Goal: Information Seeking & Learning: Learn about a topic

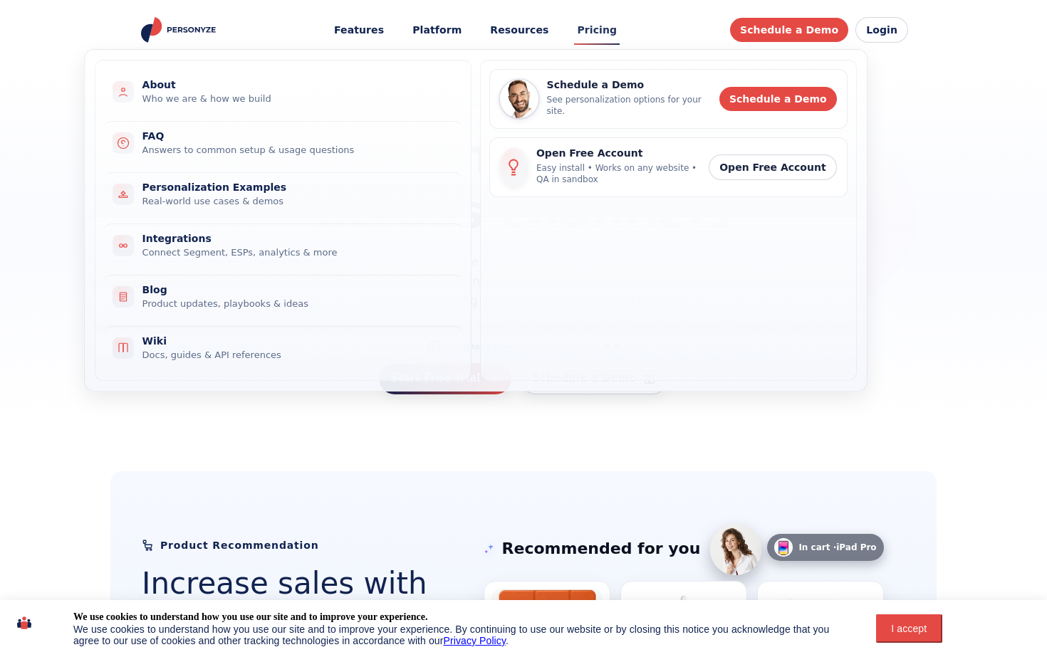
click at [597, 31] on link "Pricing" at bounding box center [597, 30] width 60 height 26
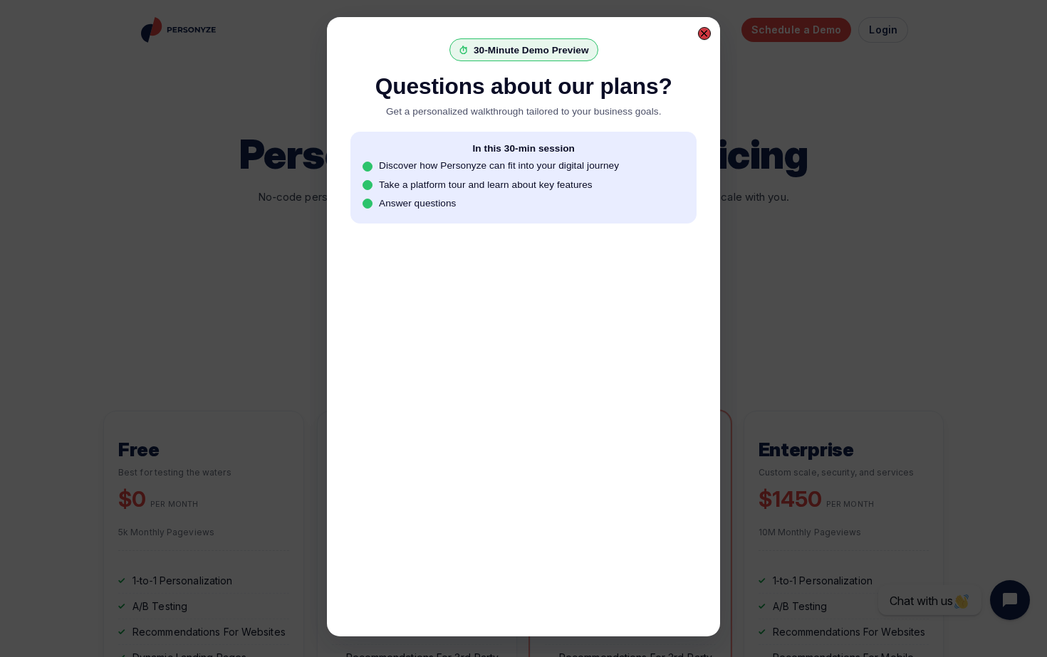
click at [702, 36] on div at bounding box center [704, 33] width 9 height 9
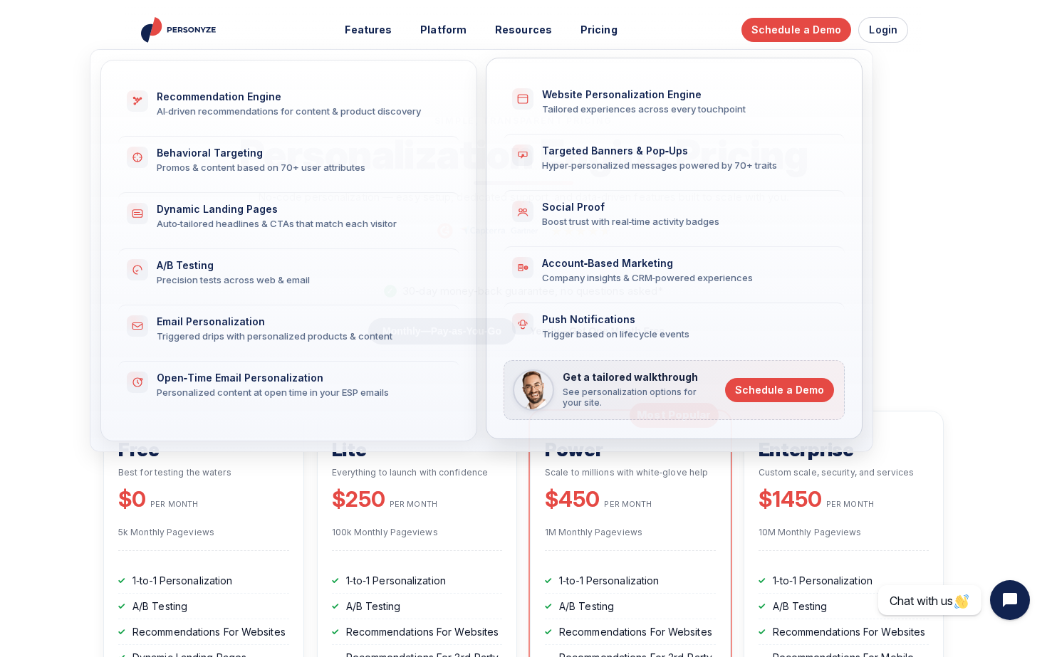
click at [694, 276] on div "Company insights & CRM‑powered experiences" at bounding box center [685, 277] width 286 height 13
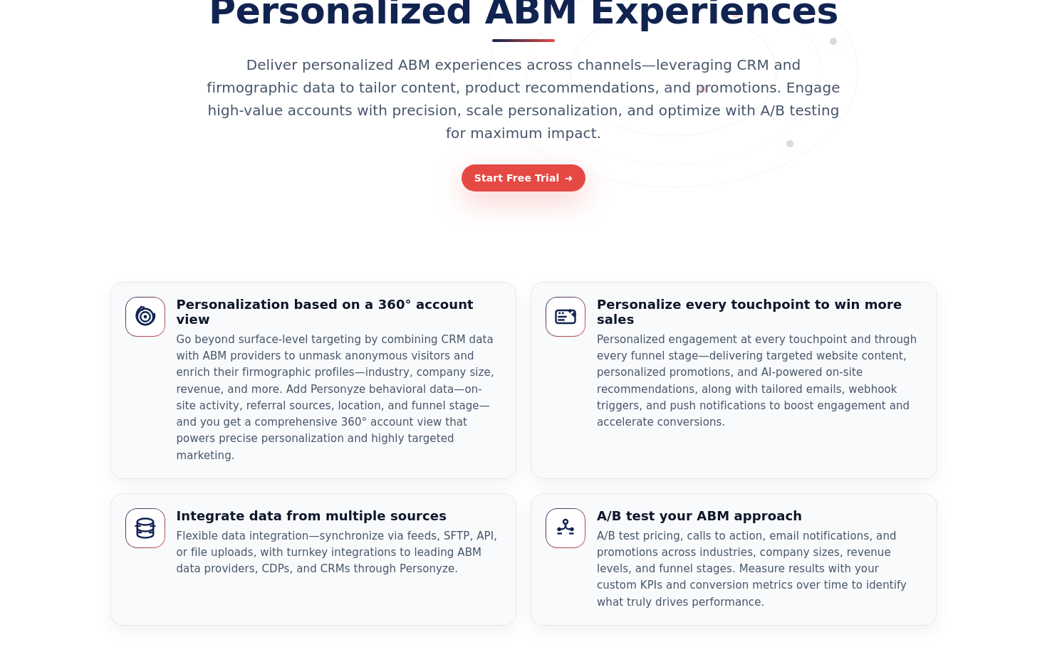
scroll to position [194, 0]
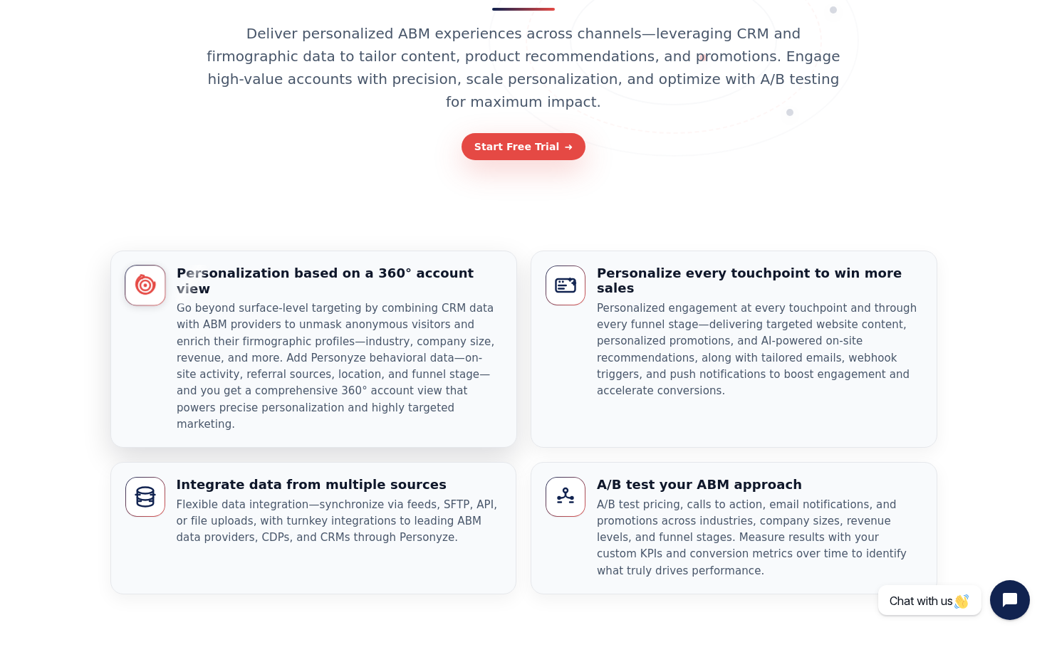
click at [454, 301] on p "Go beyond surface-level targeting by combining CRM data with ABM providers to u…" at bounding box center [339, 367] width 325 height 132
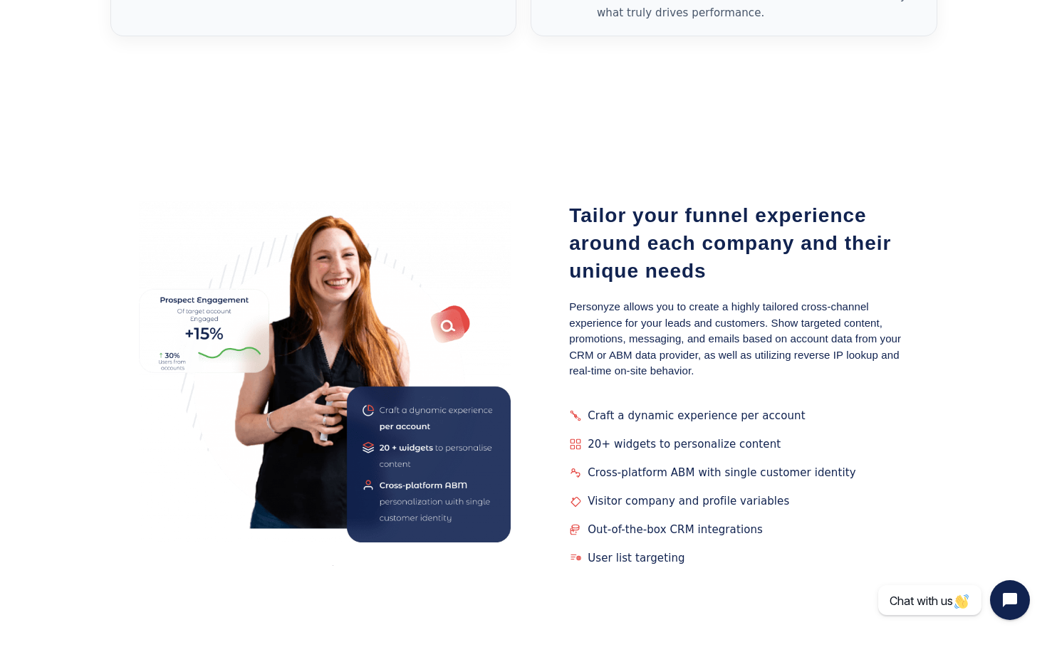
scroll to position [0, 0]
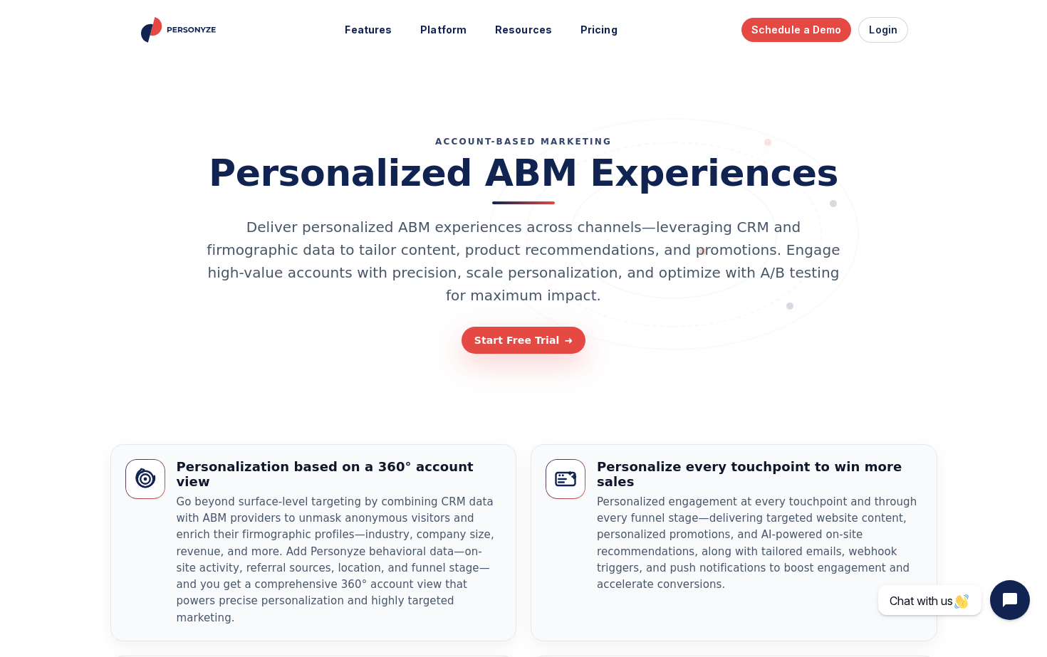
click at [172, 24] on img "Personyze home" at bounding box center [180, 30] width 82 height 26
